Goal: Information Seeking & Learning: Understand process/instructions

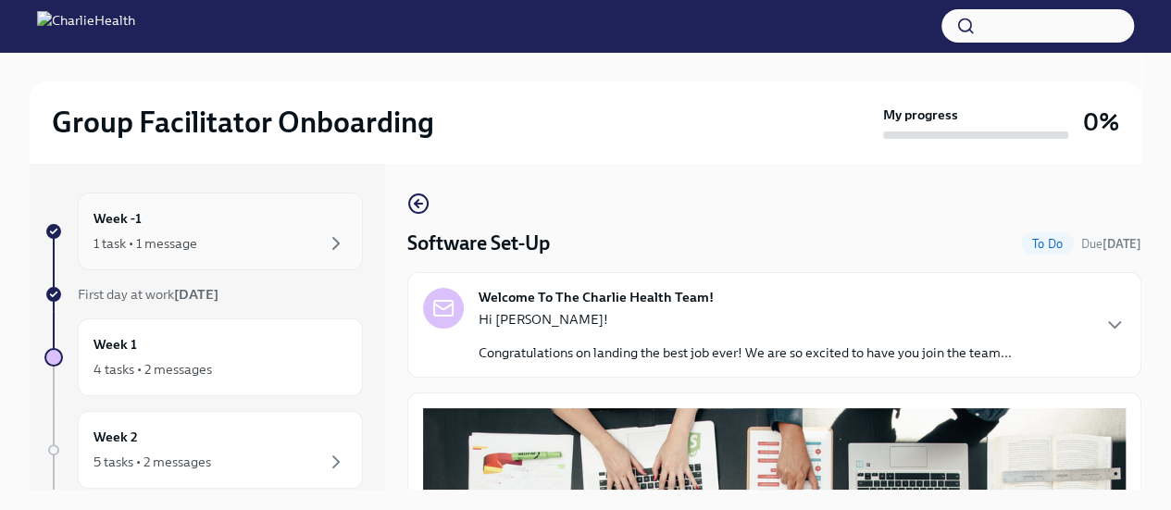
click at [208, 245] on div "1 task • 1 message" at bounding box center [220, 243] width 254 height 22
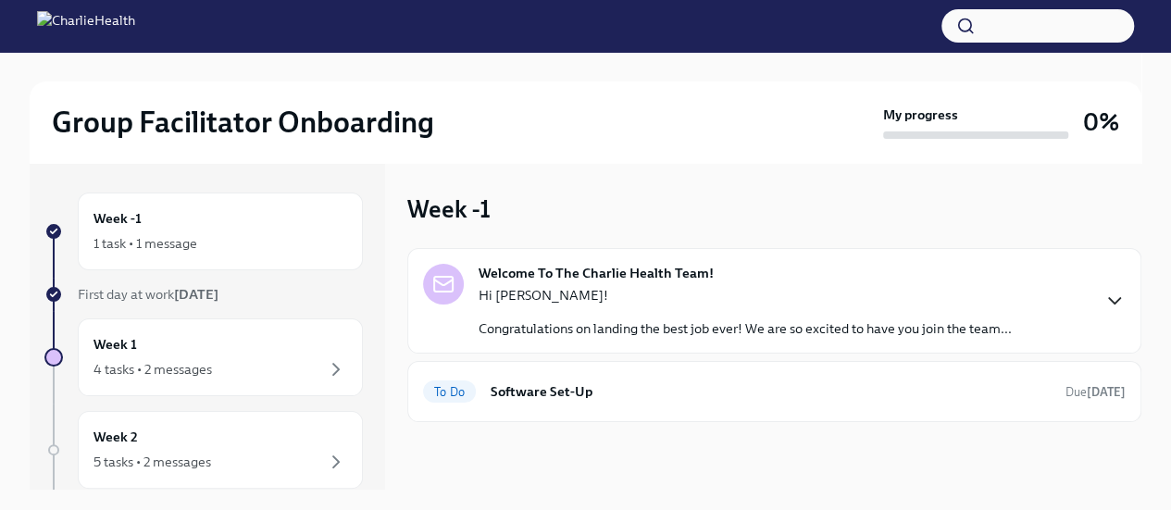
click at [1122, 300] on icon "button" at bounding box center [1114, 301] width 22 height 22
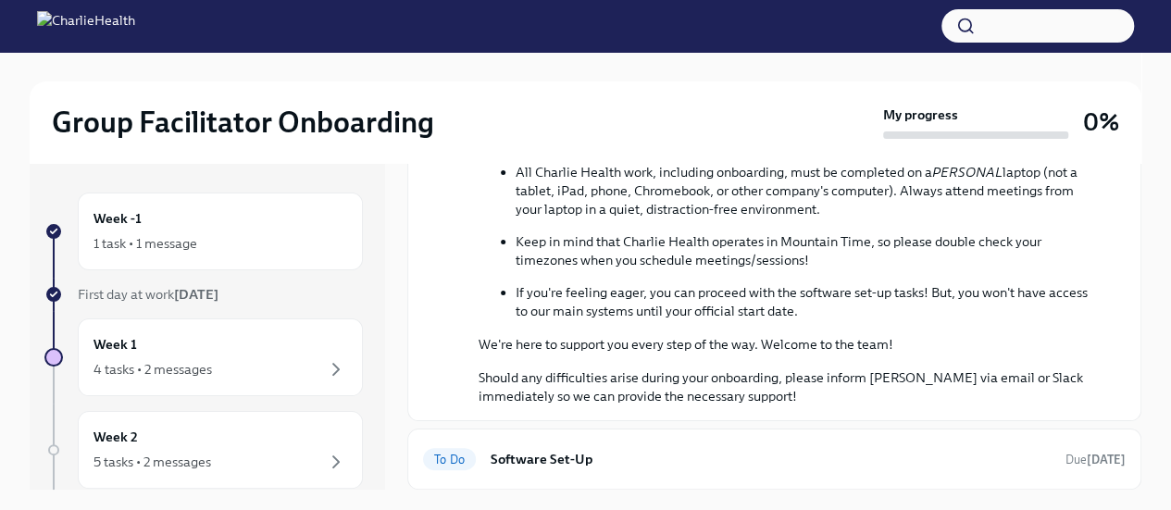
scroll to position [800, 0]
click at [1086, 458] on strong "[DATE]" at bounding box center [1105, 460] width 39 height 14
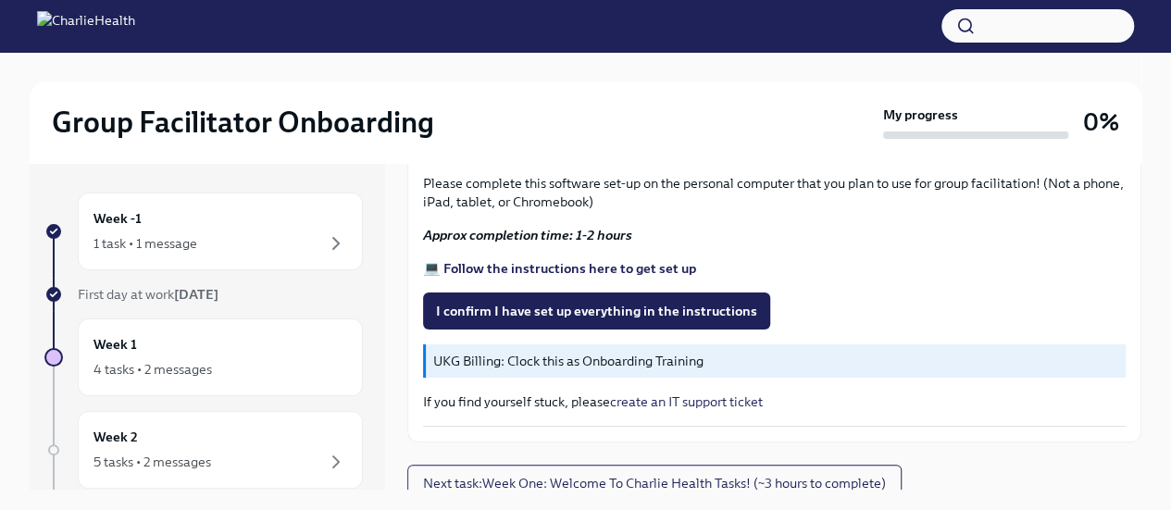
scroll to position [717, 0]
click at [560, 259] on strong "💻 Follow the instructions here to get set up" at bounding box center [559, 267] width 273 height 17
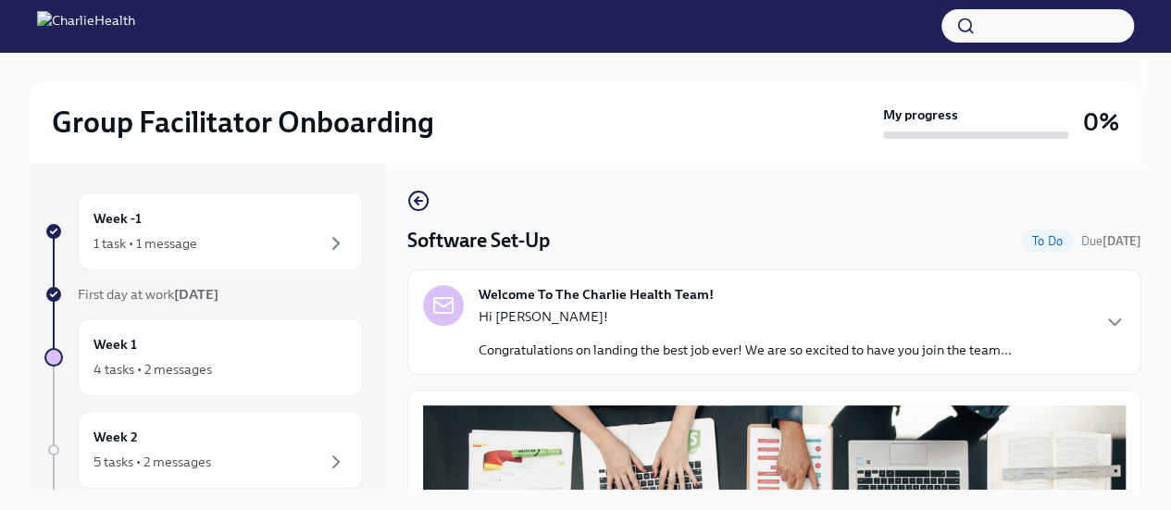
scroll to position [0, 0]
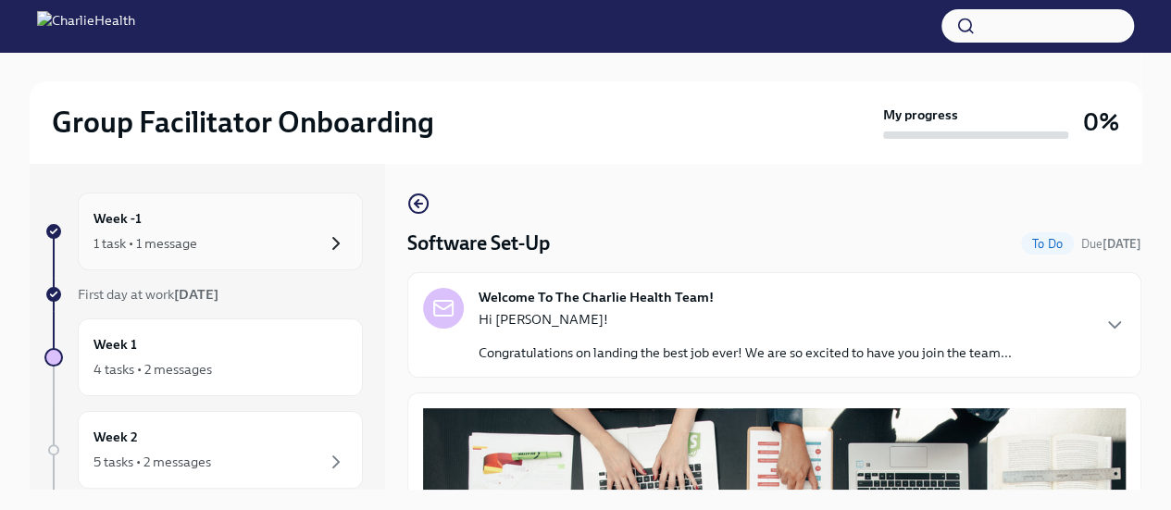
click at [325, 242] on icon "button" at bounding box center [336, 243] width 22 height 22
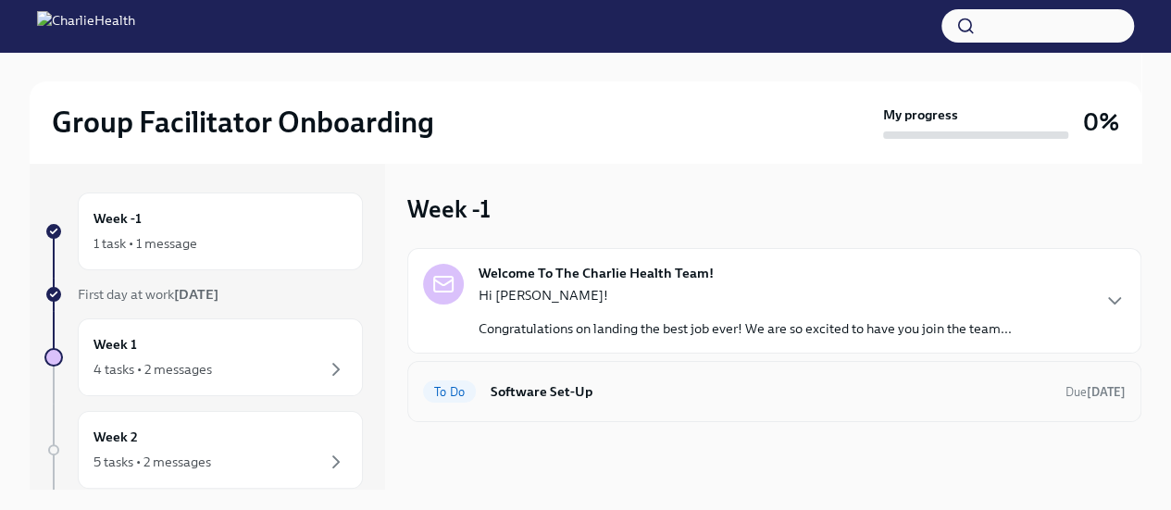
click at [529, 388] on h6 "Software Set-Up" at bounding box center [770, 391] width 560 height 20
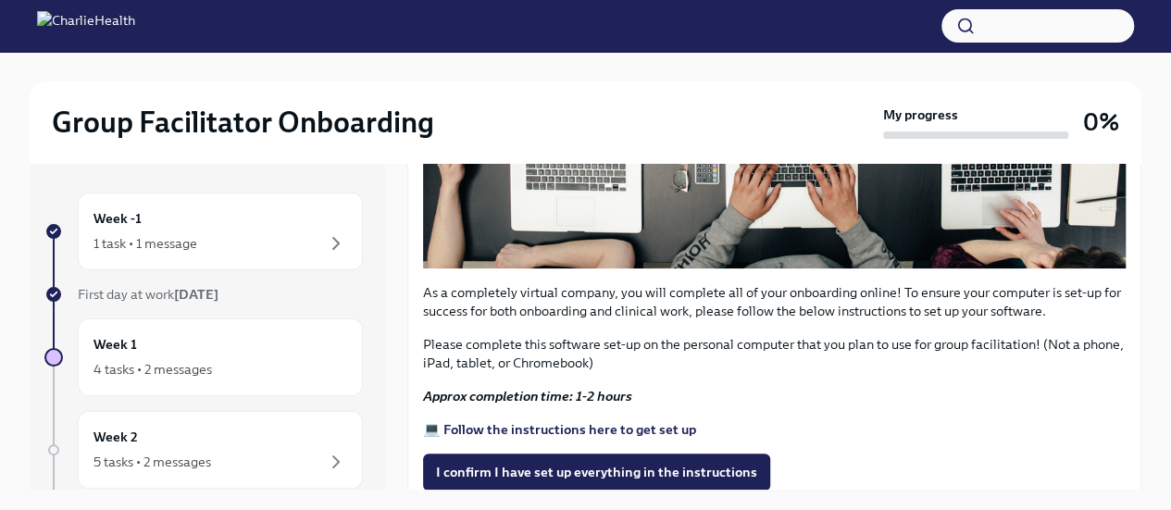
scroll to position [648, 0]
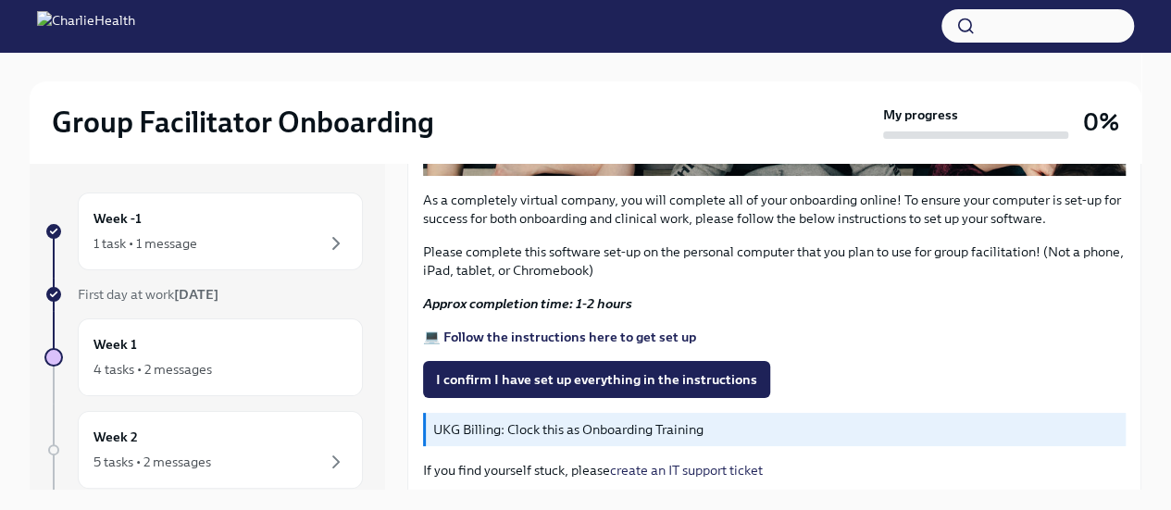
click at [533, 329] on strong "💻 Follow the instructions here to get set up" at bounding box center [559, 337] width 273 height 17
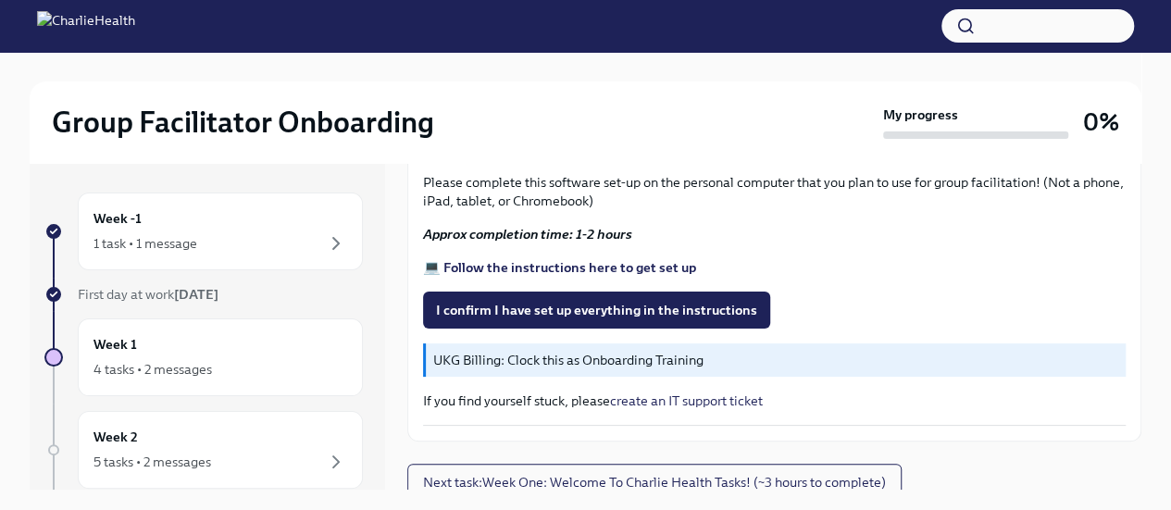
click at [611, 351] on p "UKG Billing: Clock this as Onboarding Training" at bounding box center [775, 360] width 685 height 19
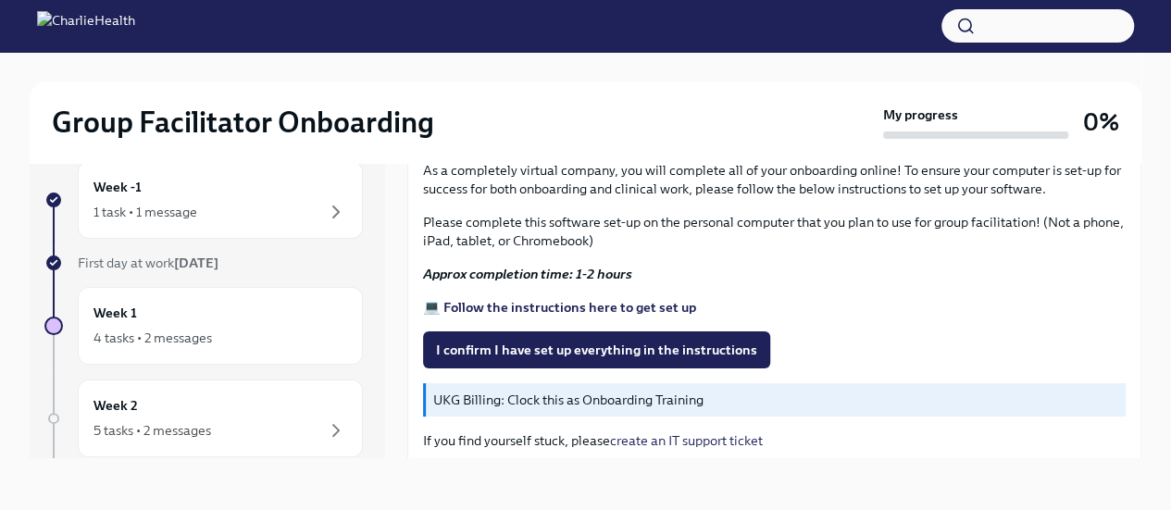
scroll to position [532, 0]
